Goal: Find specific page/section: Find specific page/section

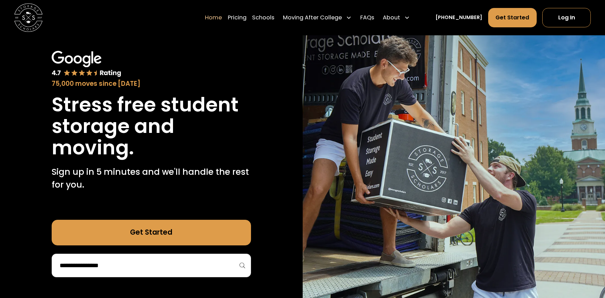
scroll to position [31, 0]
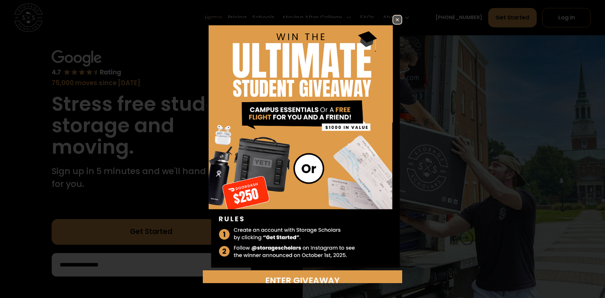
click at [397, 19] on img at bounding box center [397, 20] width 8 height 8
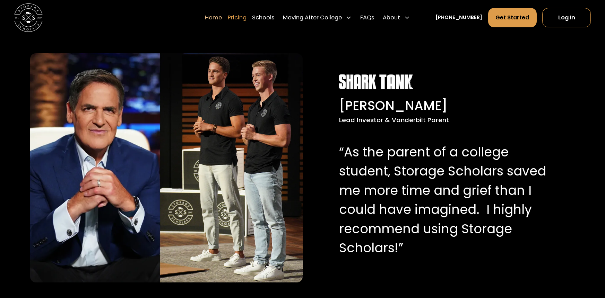
scroll to position [698, 0]
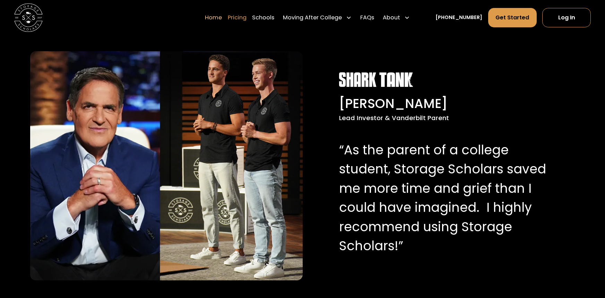
click at [246, 19] on link "Pricing" at bounding box center [237, 18] width 19 height 20
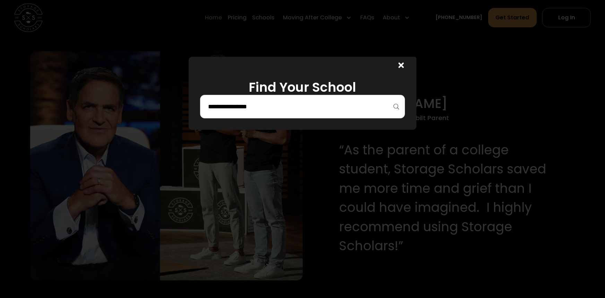
click at [395, 67] on div at bounding box center [399, 65] width 34 height 17
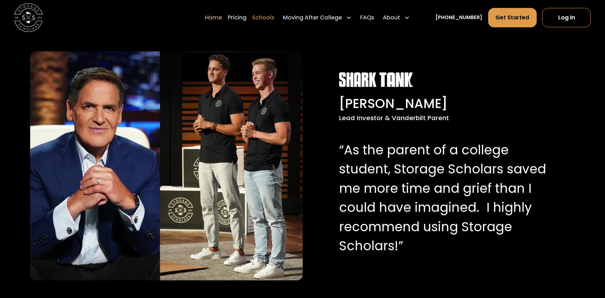
click at [273, 18] on link "Schools" at bounding box center [263, 18] width 22 height 20
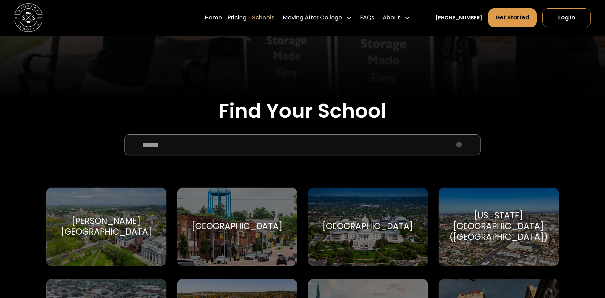
scroll to position [193, 0]
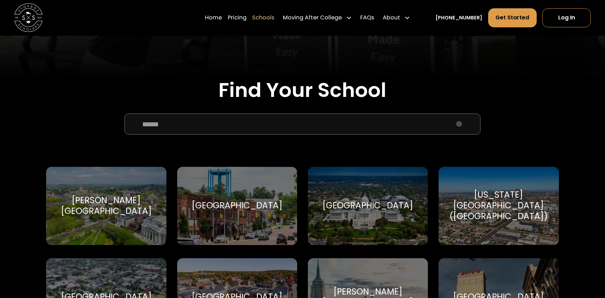
click at [245, 134] on input "School Select Form" at bounding box center [301, 124] width 355 height 21
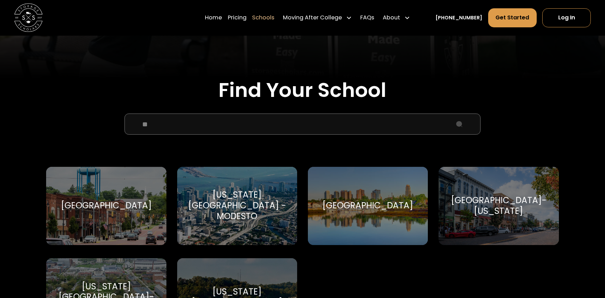
type input "*"
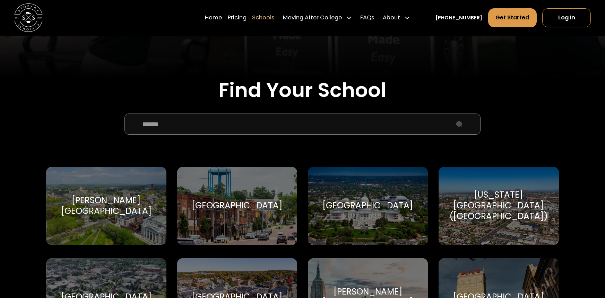
click at [160, 85] on h2 "Find Your School" at bounding box center [302, 90] width 512 height 24
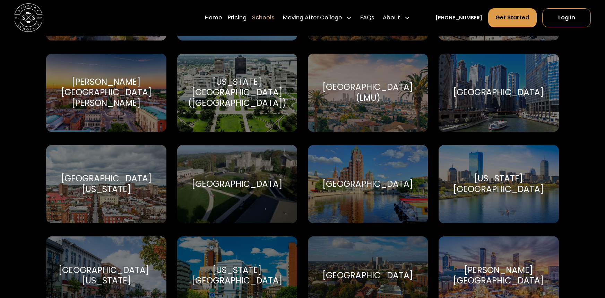
scroll to position [1679, 0]
